Goal: Obtain resource: Download file/media

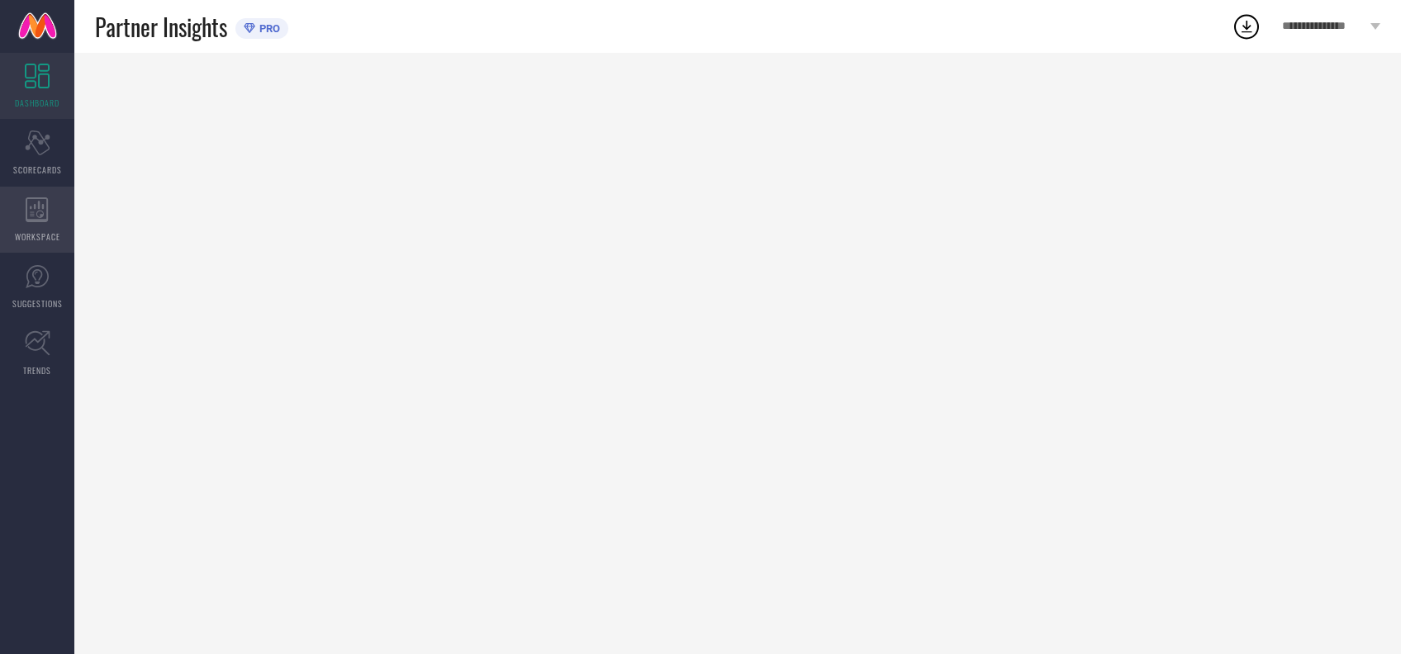
click at [44, 207] on icon at bounding box center [37, 209] width 23 height 25
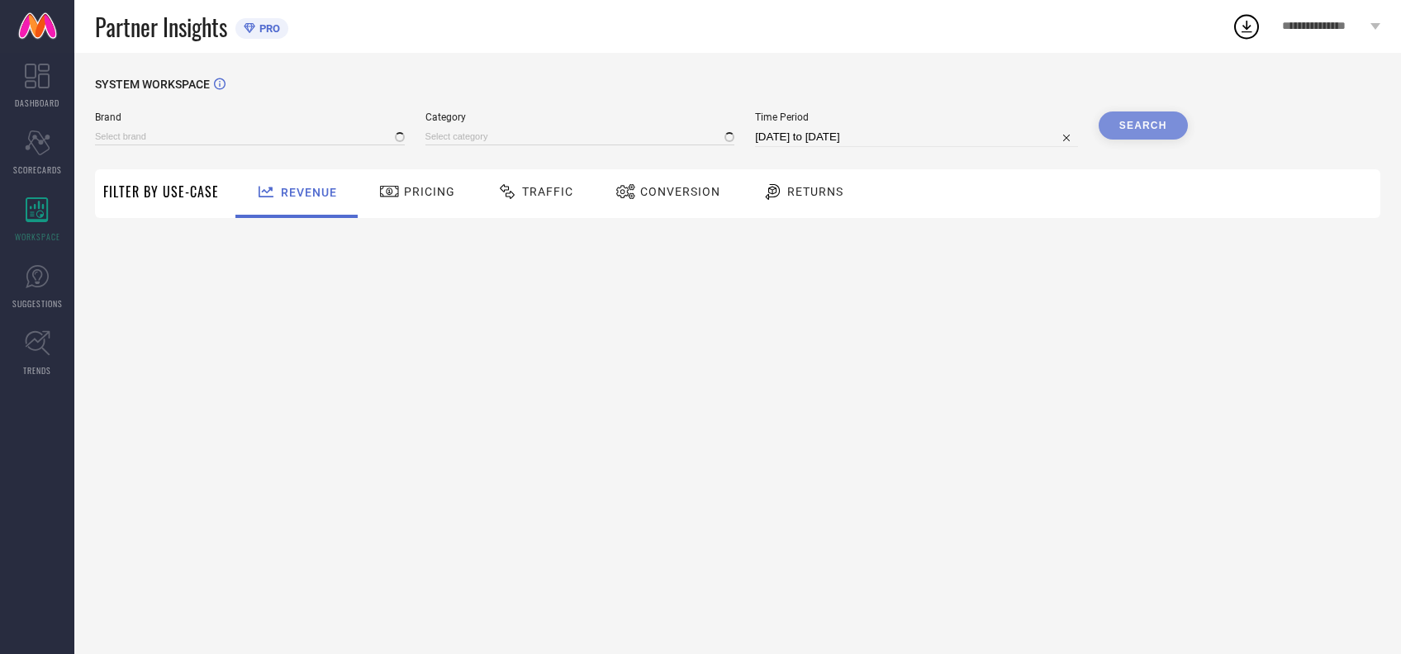
type input "[PERSON_NAME] BY KISAH"
type input "All"
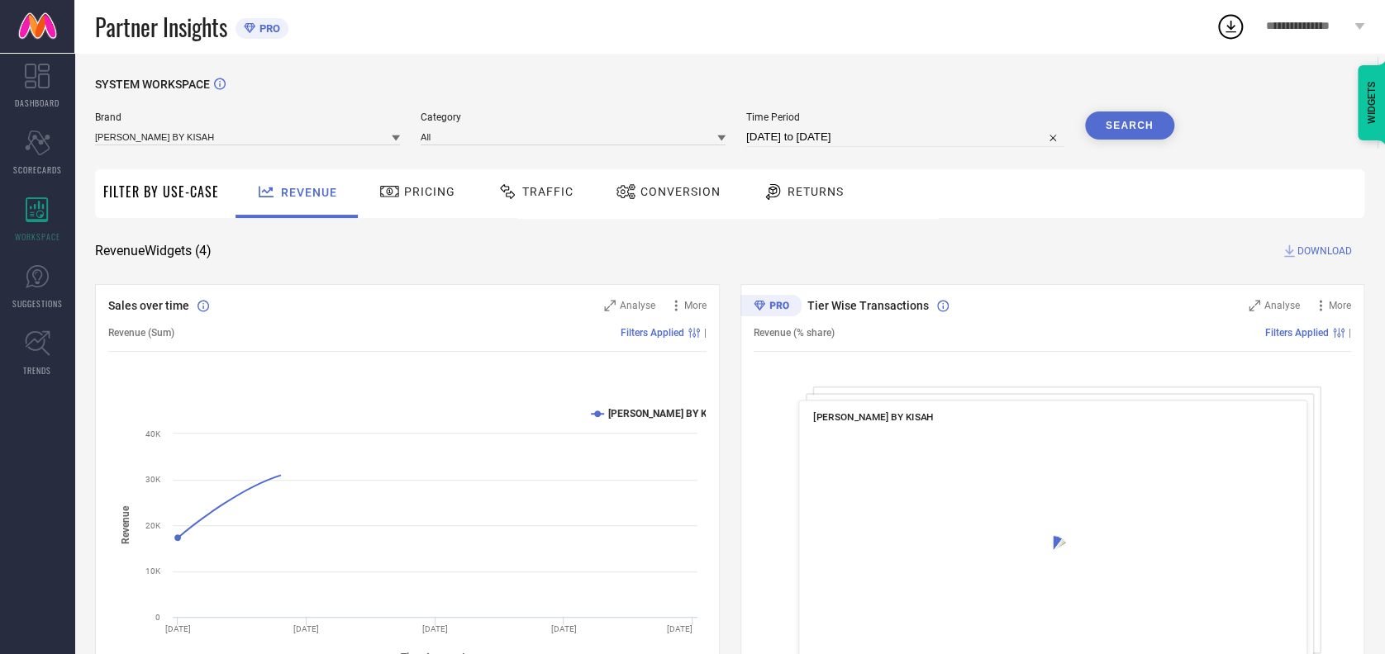
click at [554, 184] on div "Traffic" at bounding box center [535, 192] width 84 height 28
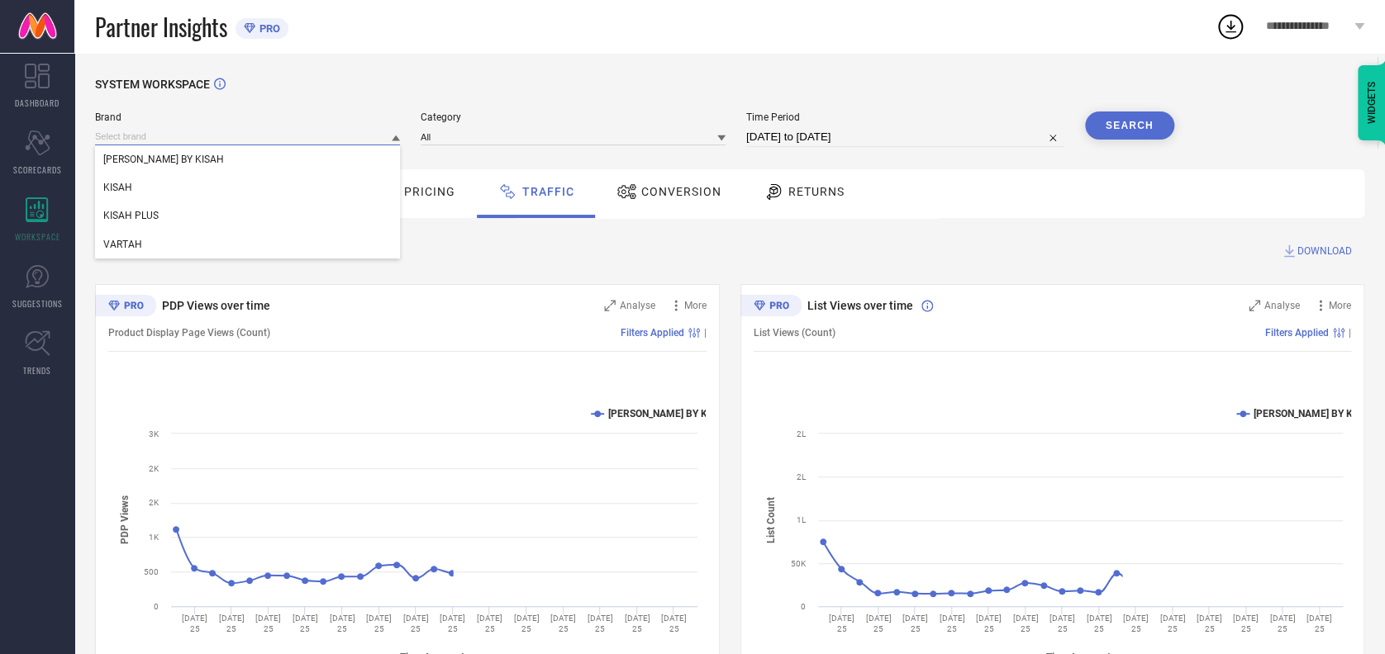
click at [211, 131] on input at bounding box center [247, 136] width 305 height 17
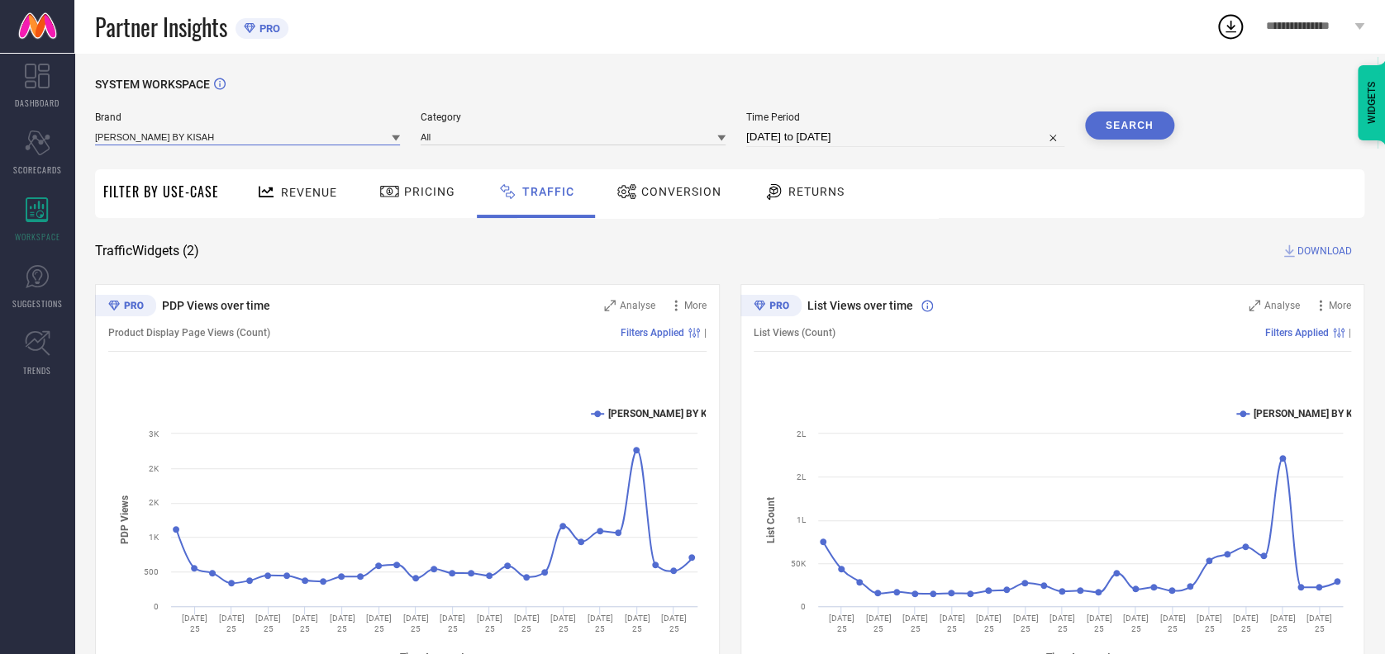
click at [202, 133] on input at bounding box center [247, 136] width 305 height 17
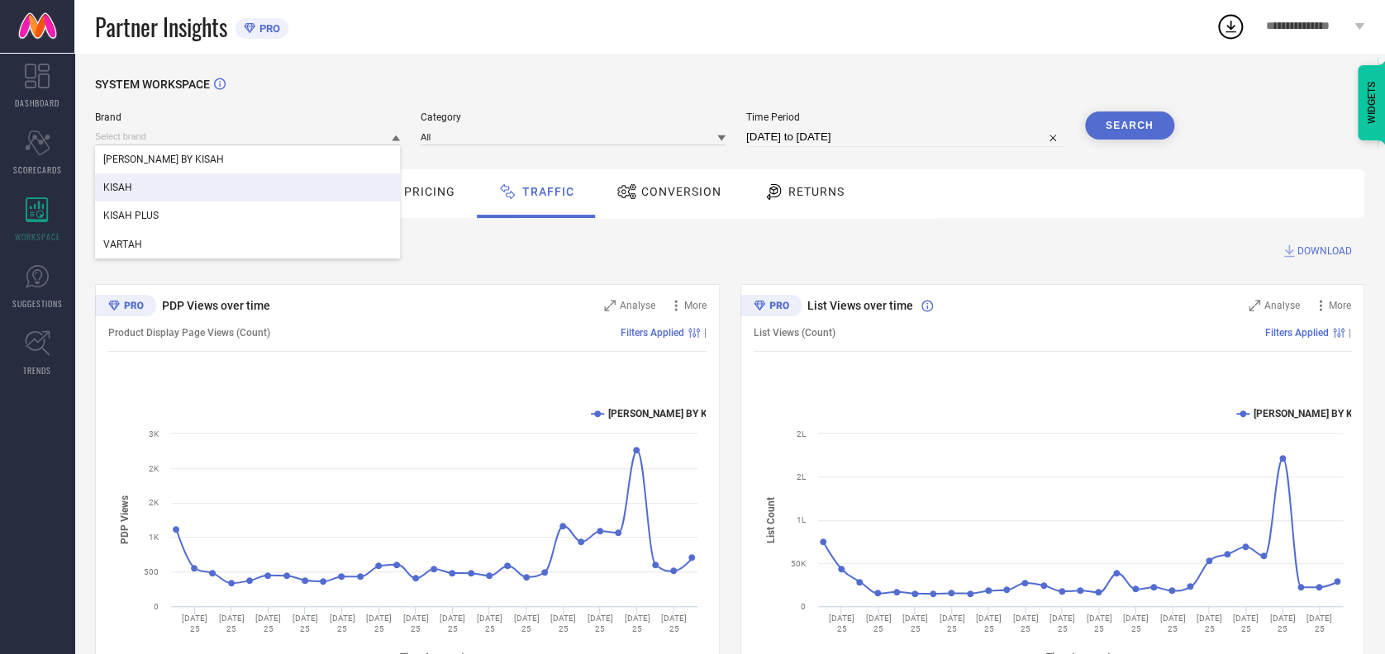
click at [150, 192] on div "KISAH" at bounding box center [247, 187] width 305 height 28
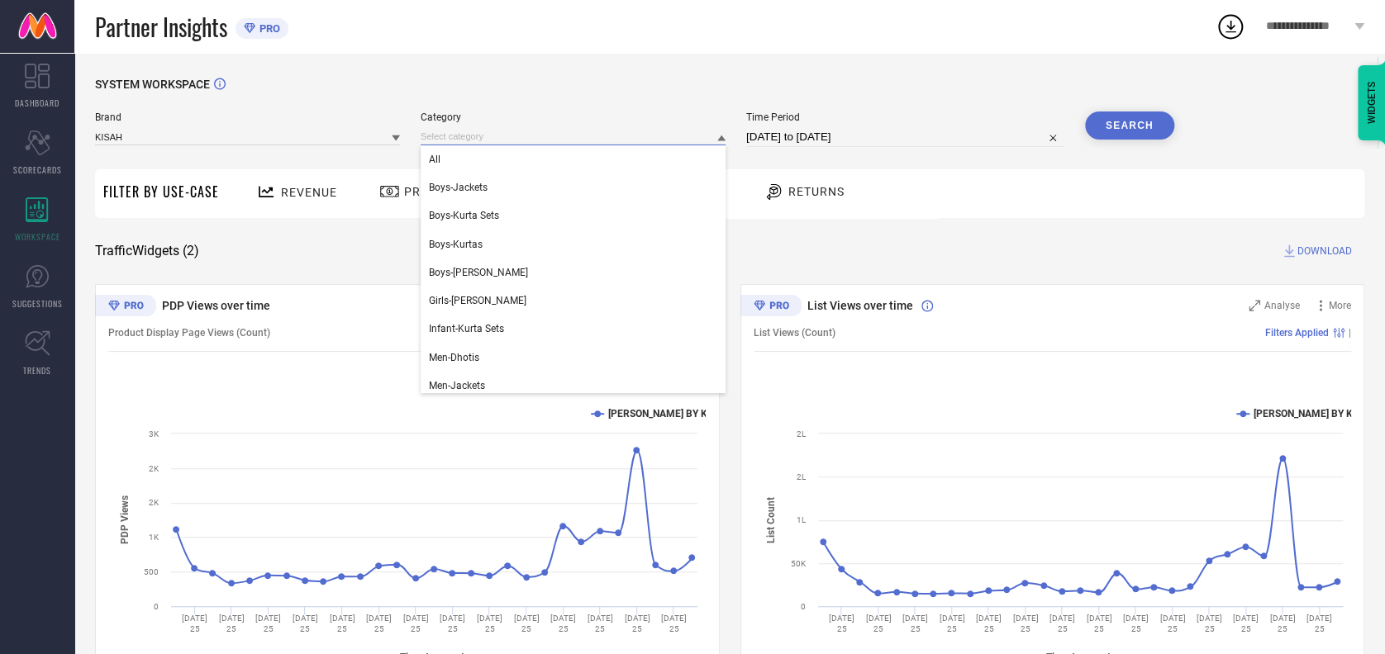
click at [477, 131] on input at bounding box center [573, 136] width 305 height 17
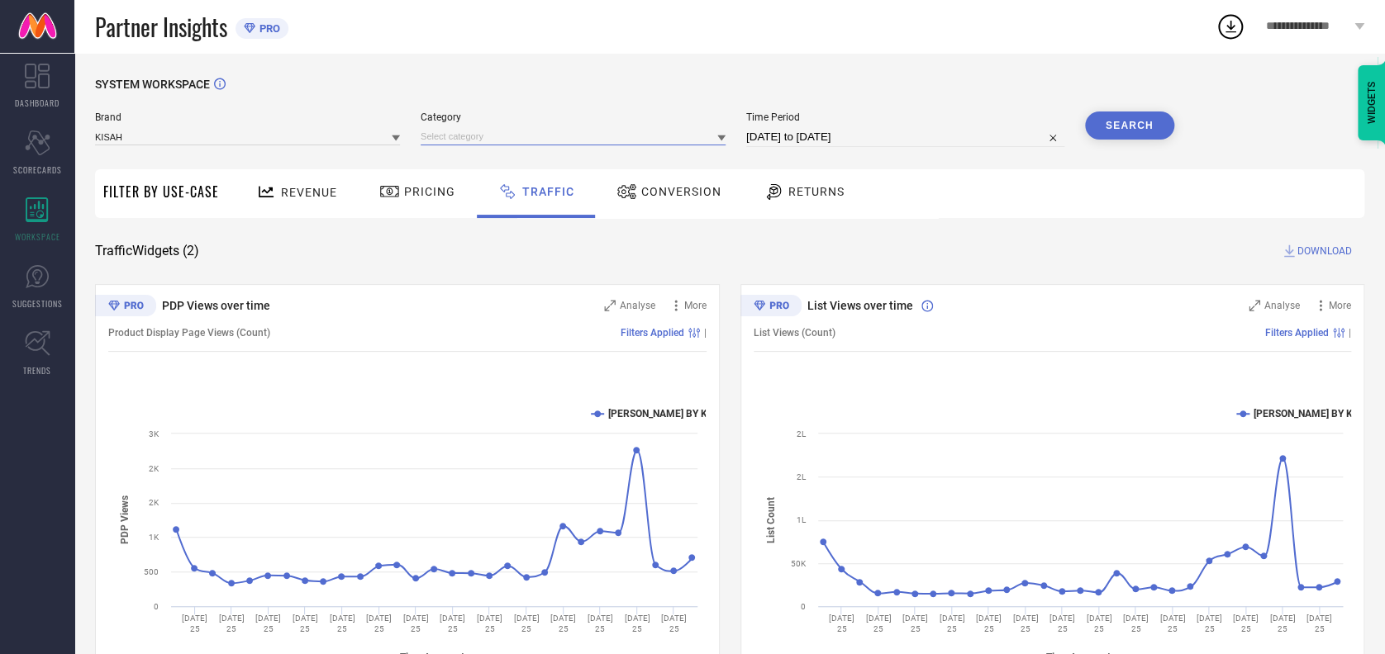
click at [472, 143] on input at bounding box center [573, 136] width 305 height 17
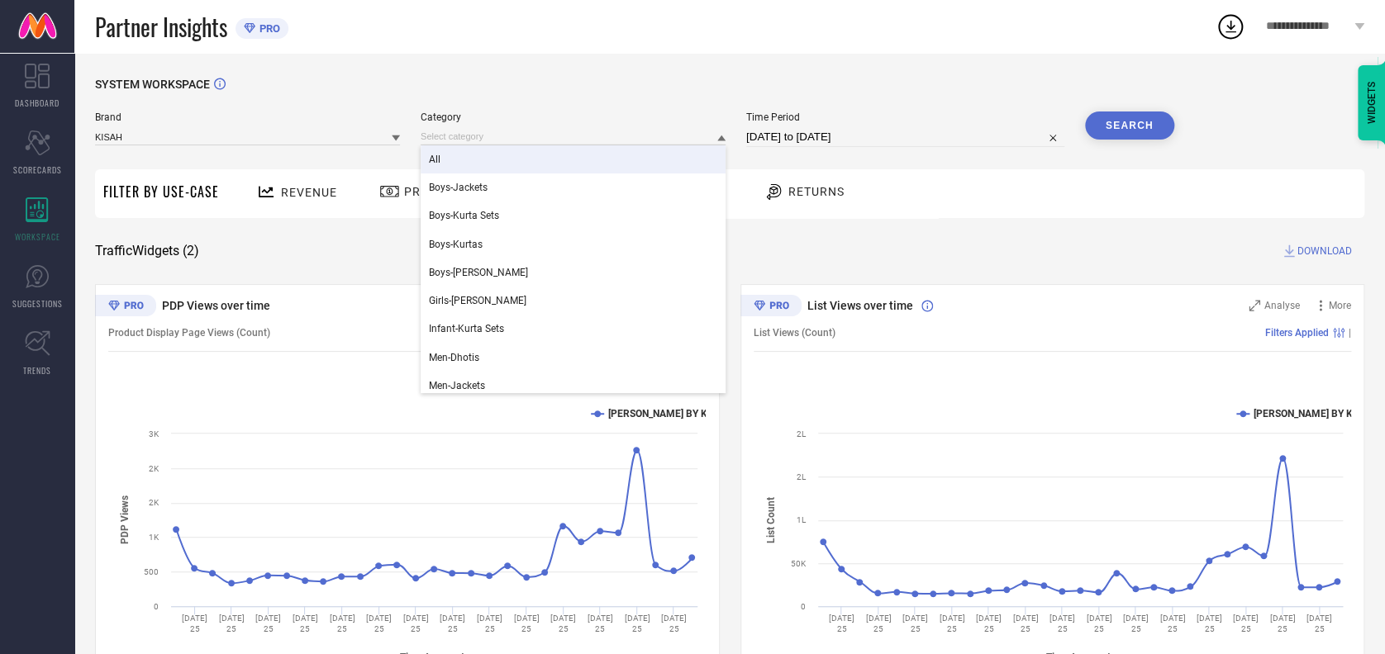
click at [451, 160] on div "All" at bounding box center [573, 159] width 305 height 28
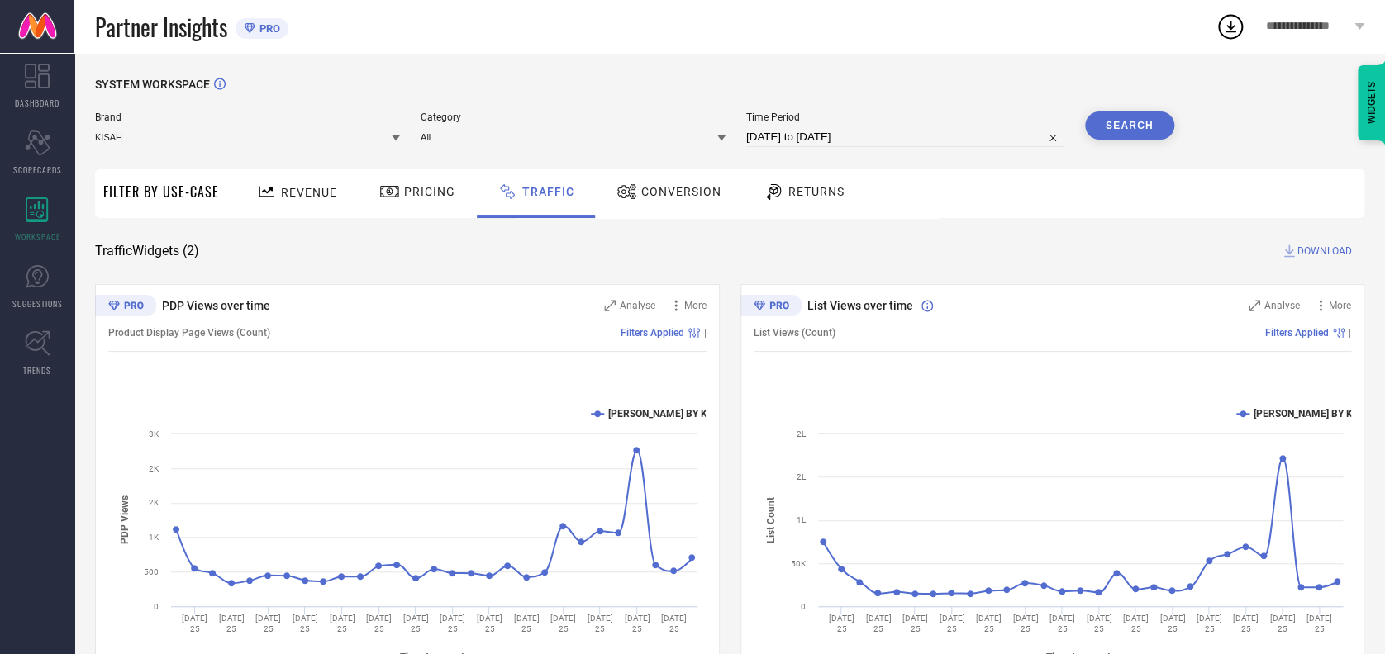
select select "7"
select select "2025"
select select "8"
select select "2025"
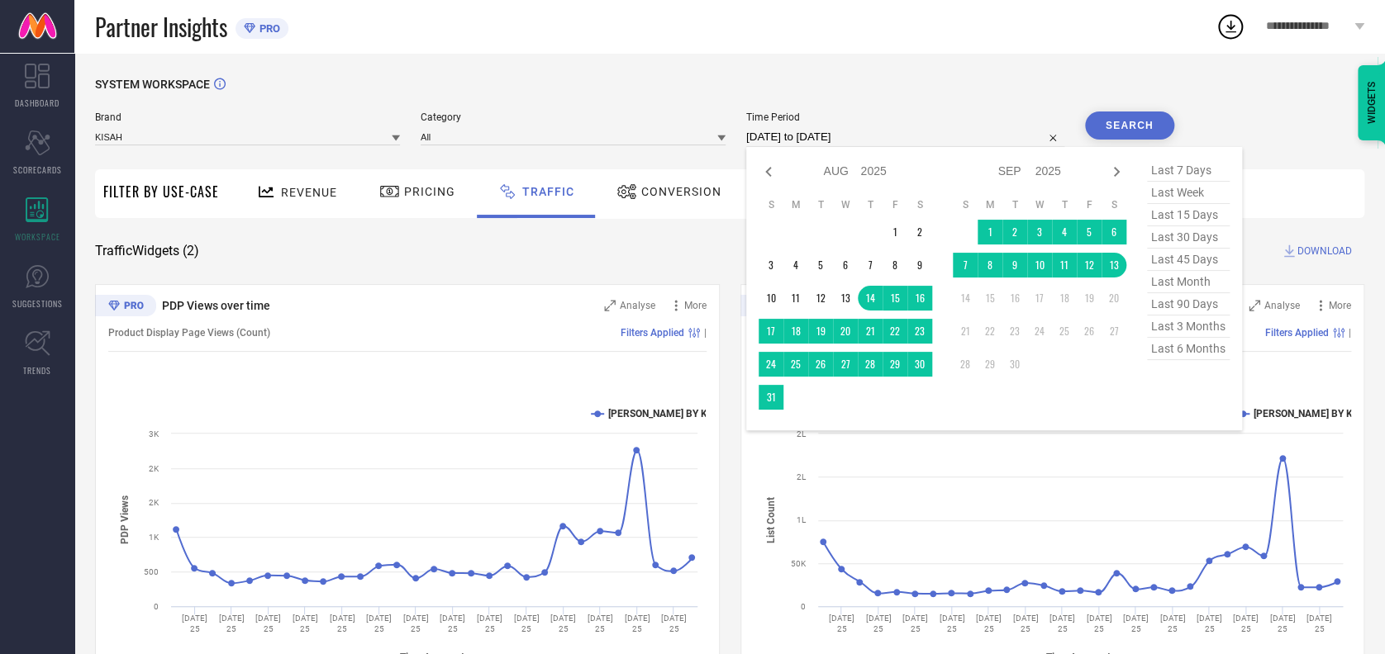
click at [904, 133] on input "[DATE] to [DATE]" at bounding box center [905, 137] width 318 height 20
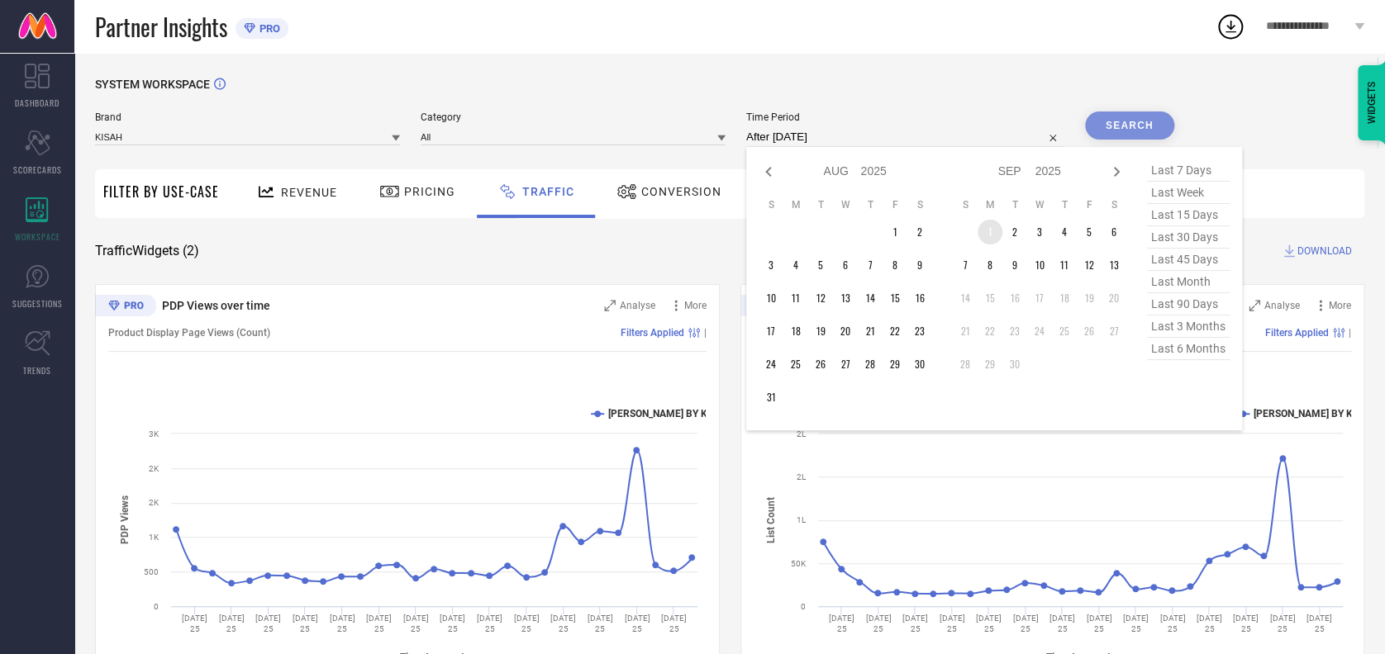
click at [979, 225] on td "1" at bounding box center [989, 232] width 25 height 25
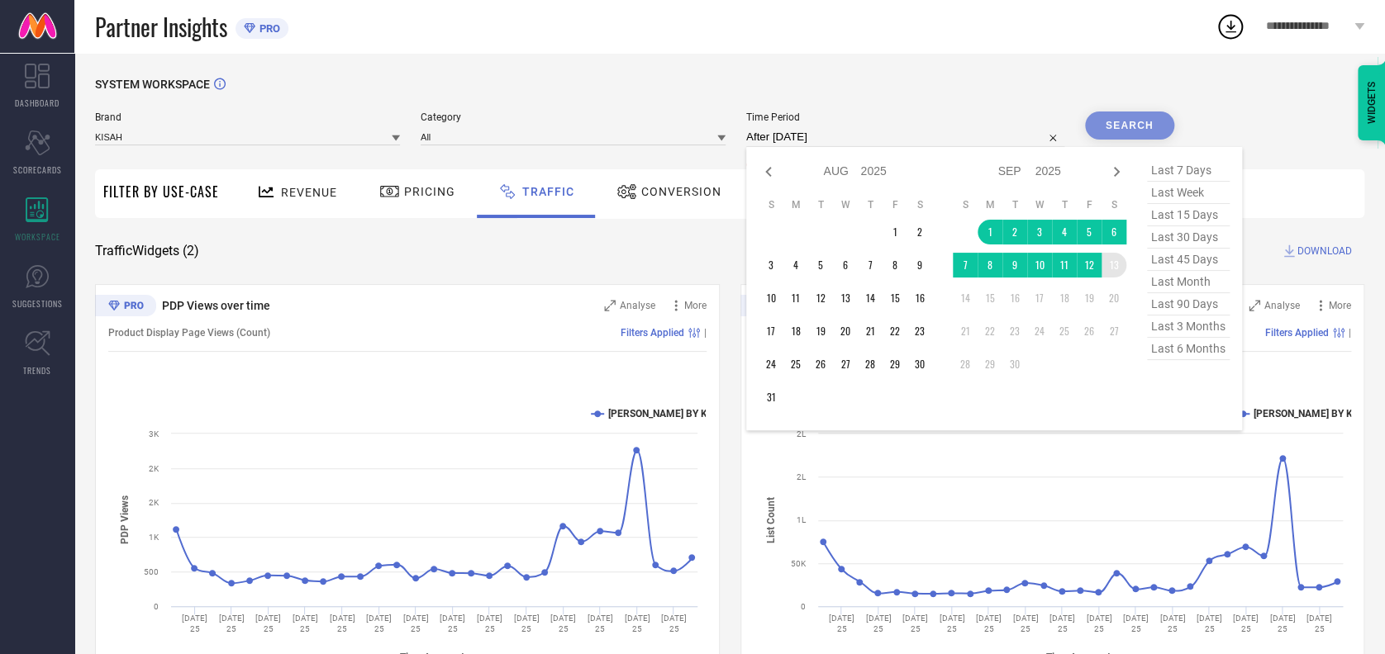
type input "[DATE] to [DATE]"
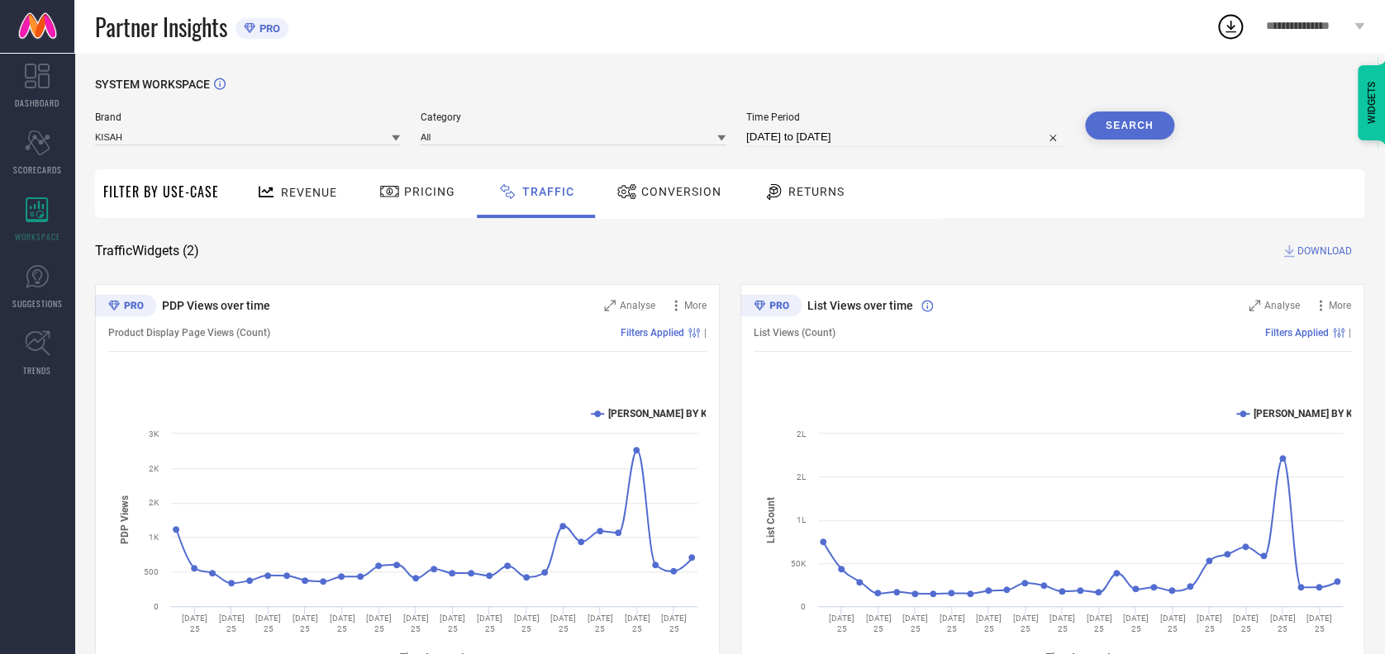
click at [1148, 120] on button "Search" at bounding box center [1129, 126] width 89 height 28
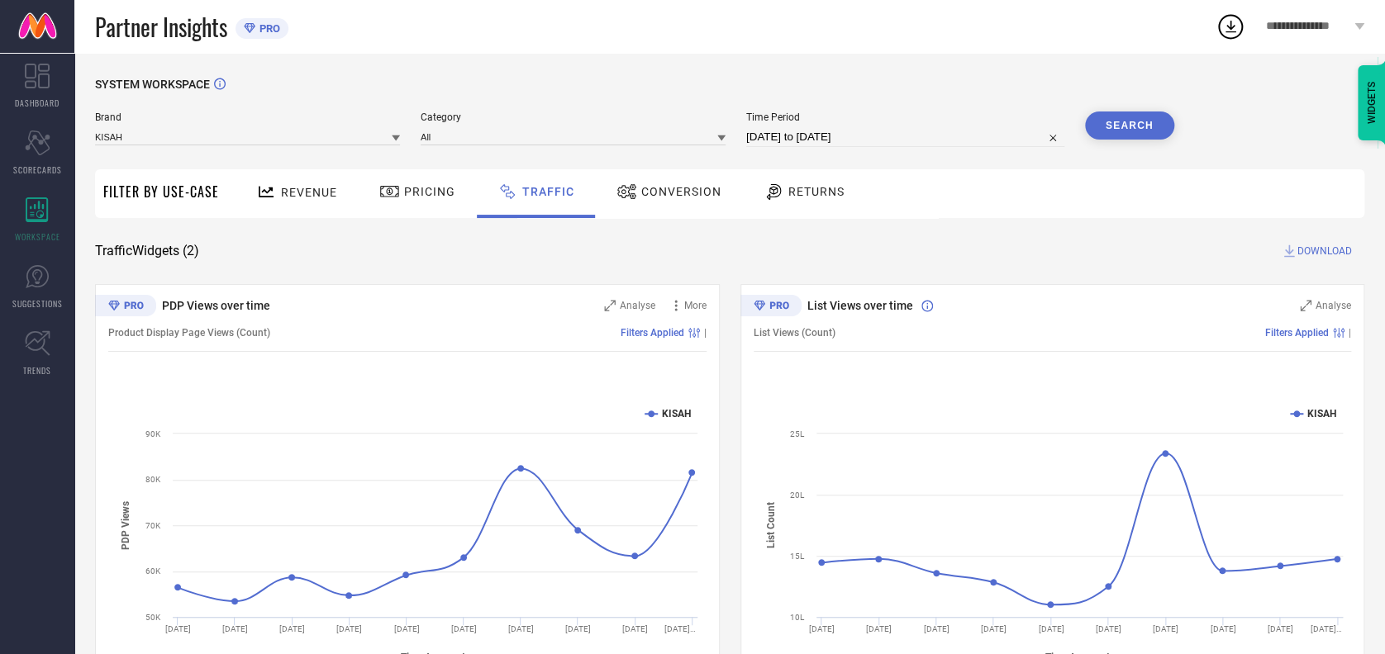
click at [1338, 245] on span "DOWNLOAD" at bounding box center [1324, 251] width 55 height 17
click at [1225, 35] on icon at bounding box center [1230, 27] width 30 height 30
select select "8"
select select "2025"
select select "9"
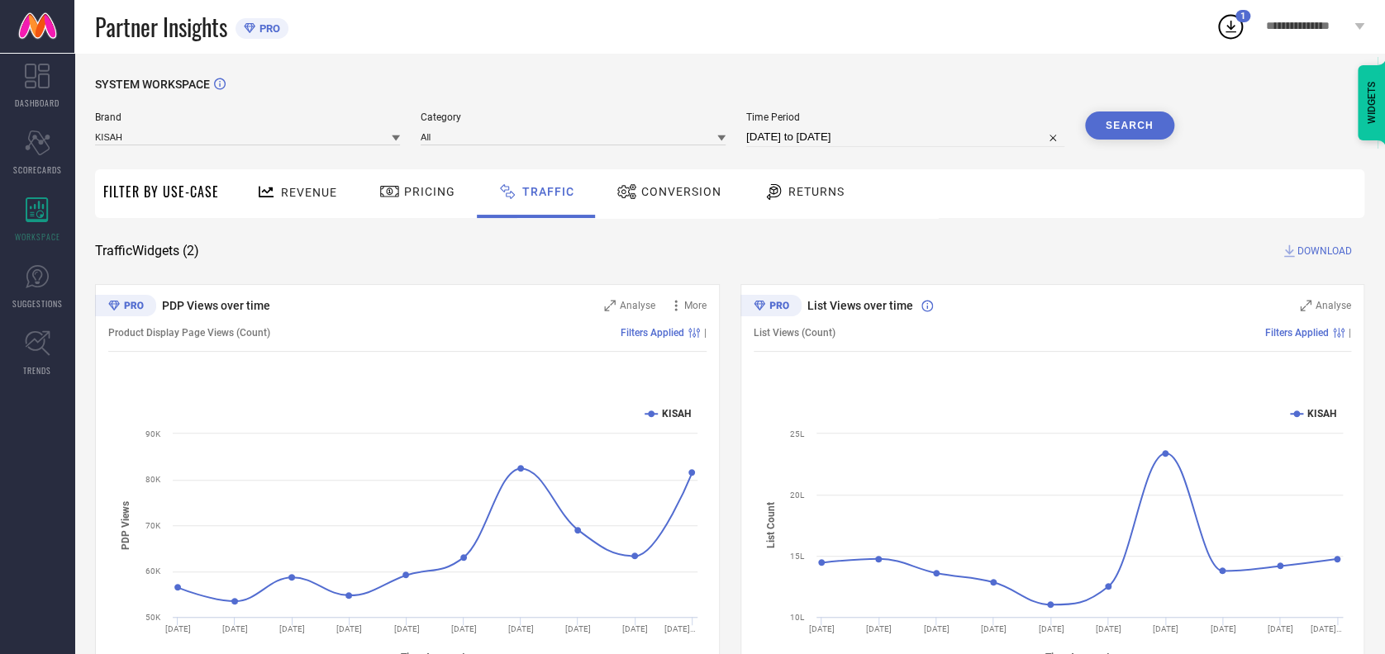
select select "2025"
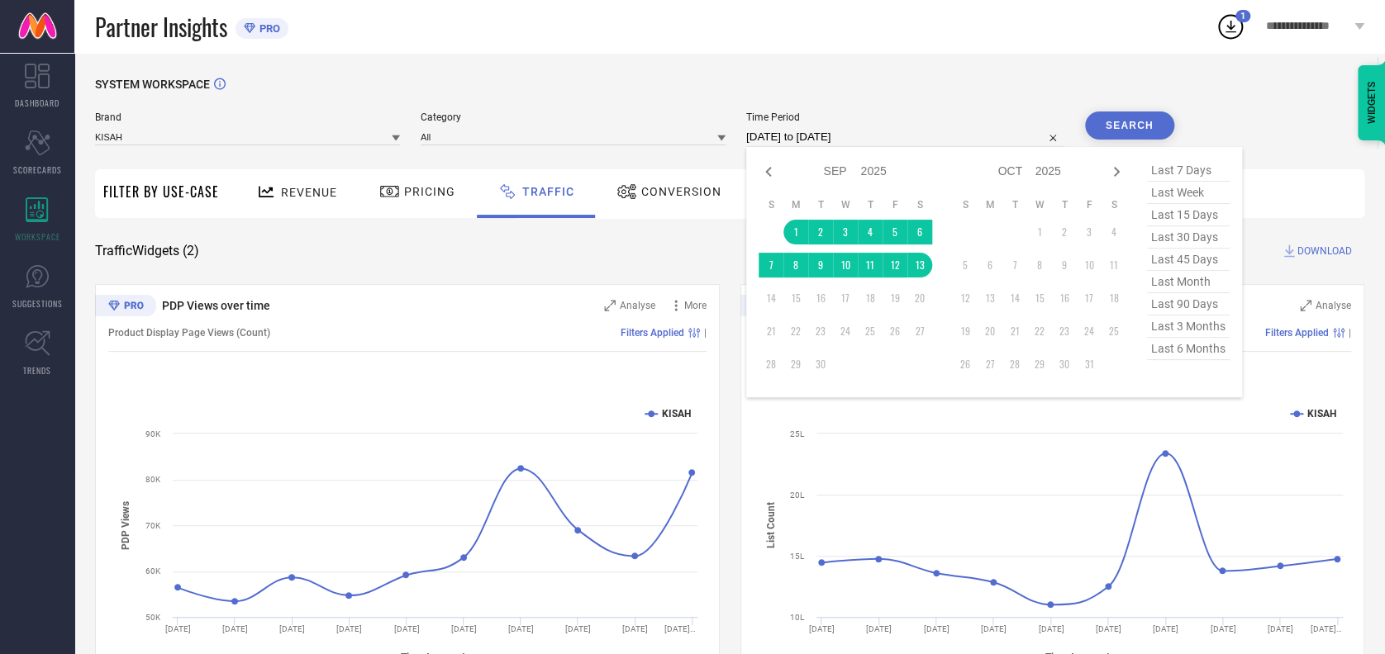
click at [916, 137] on input "[DATE] to [DATE]" at bounding box center [905, 137] width 318 height 20
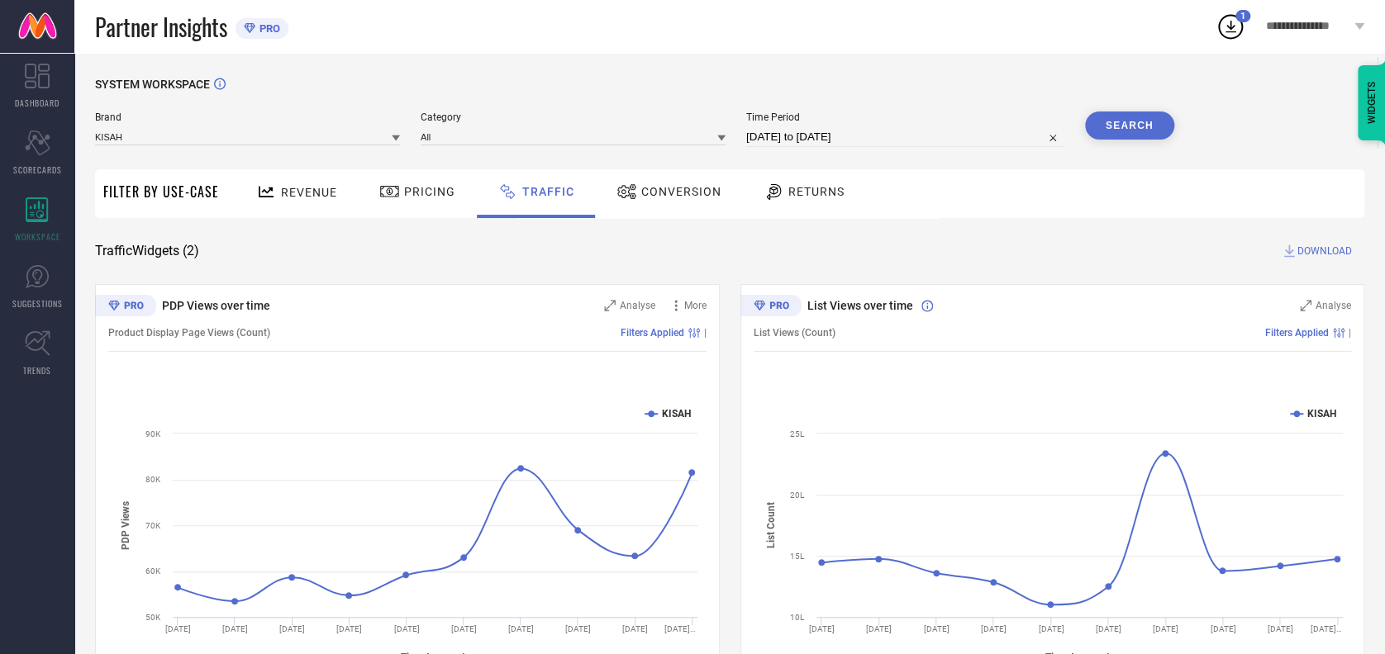
click at [882, 65] on div "SYSTEM WORKSPACE Brand KISAH Category All Time Period [DATE] to [DATE] Search F…" at bounding box center [729, 387] width 1310 height 669
